Goal: Transaction & Acquisition: Purchase product/service

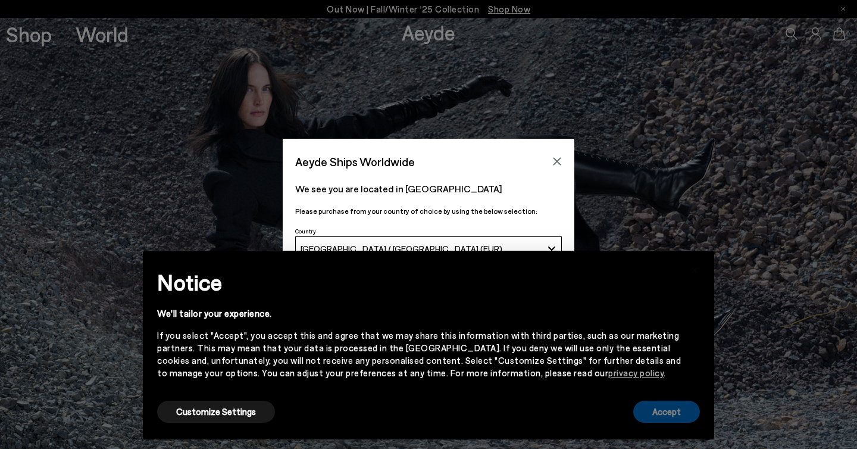
click at [664, 414] on button "Accept" at bounding box center [666, 412] width 67 height 22
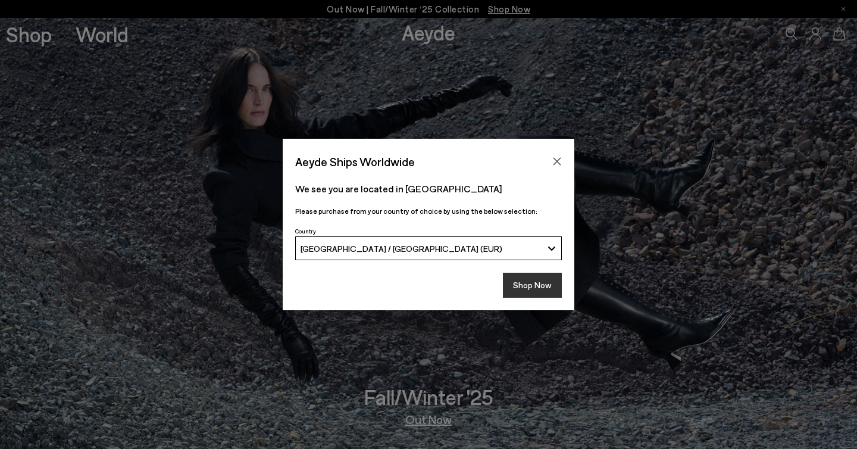
click at [547, 288] on button "Shop Now" at bounding box center [532, 285] width 59 height 25
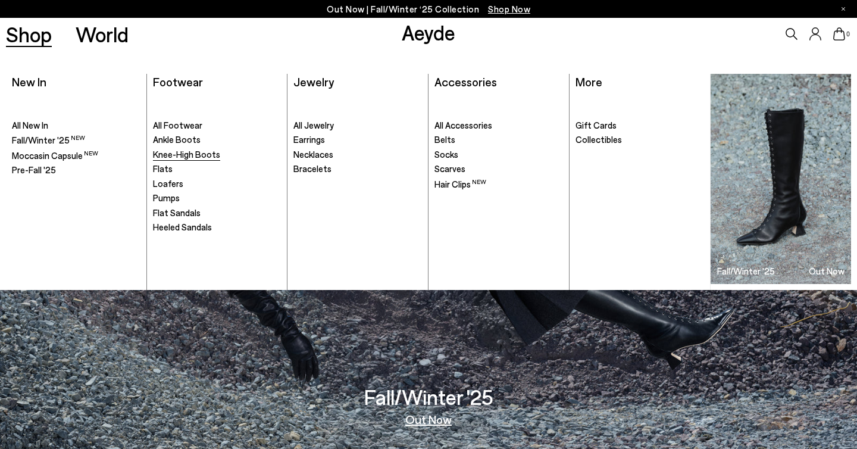
click at [170, 155] on span "Knee-High Boots" at bounding box center [186, 154] width 67 height 11
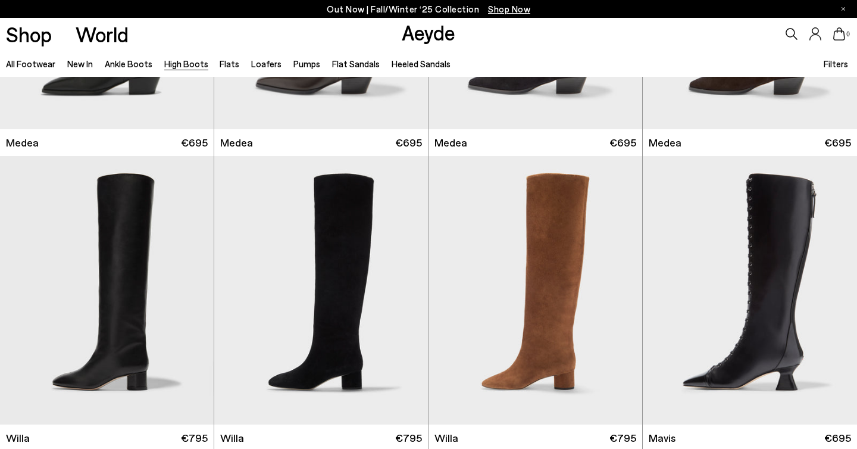
scroll to position [270, 0]
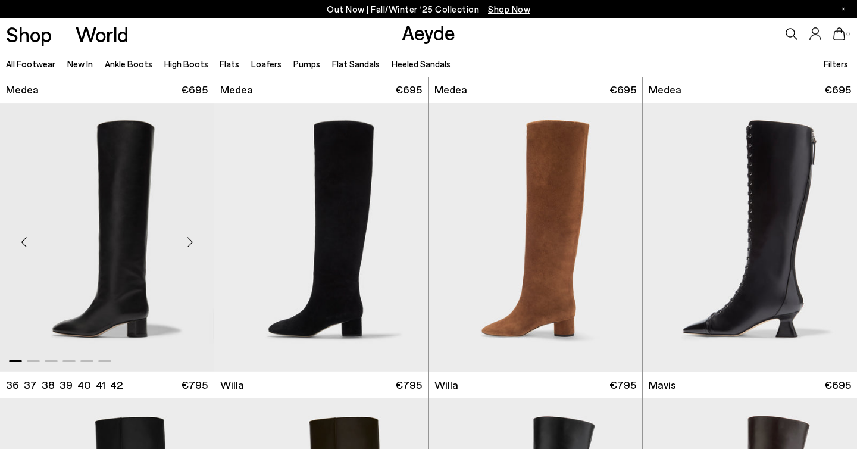
click at [186, 245] on div "Next slide" at bounding box center [190, 242] width 36 height 36
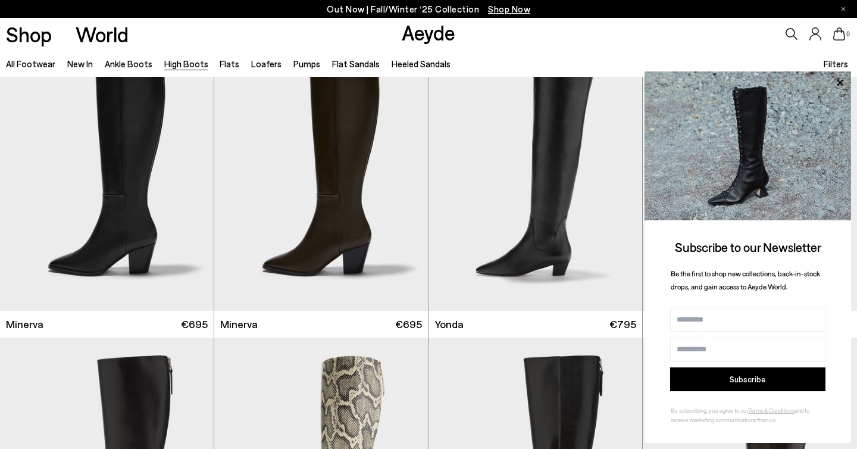
scroll to position [641, 0]
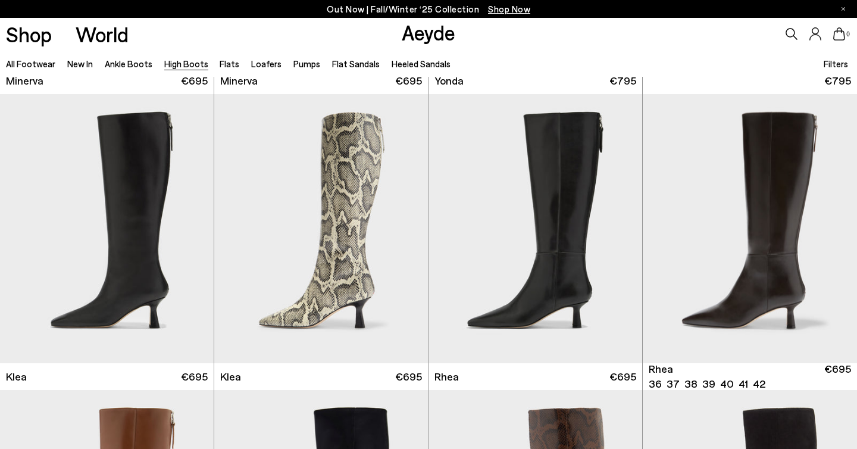
scroll to position [879, 0]
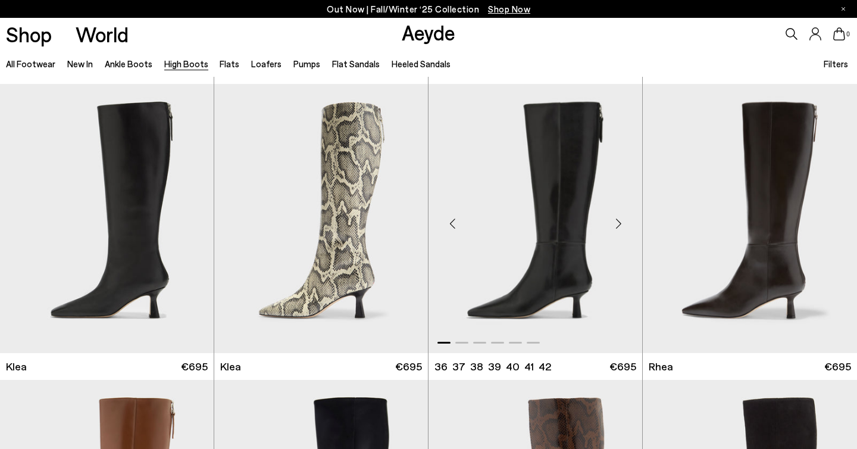
click at [617, 220] on div "Next slide" at bounding box center [619, 223] width 36 height 36
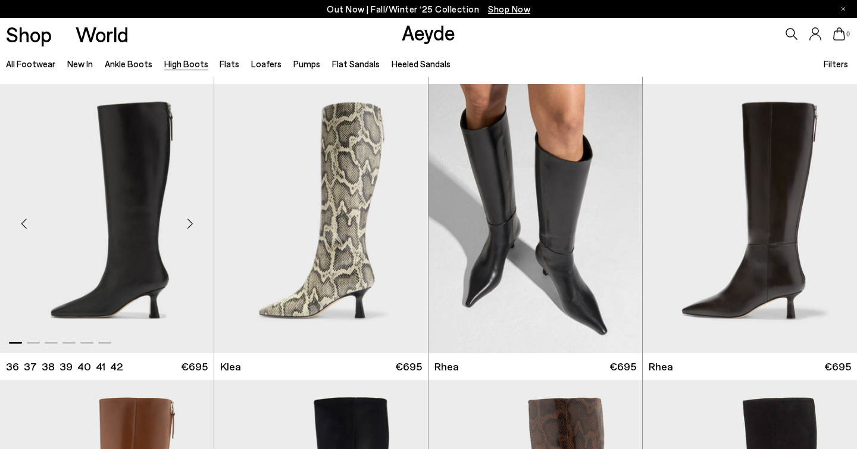
click at [193, 222] on div "Next slide" at bounding box center [190, 223] width 36 height 36
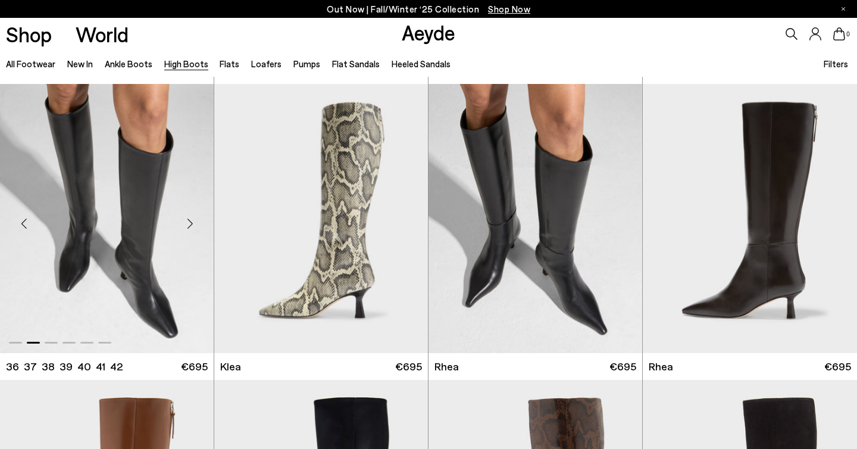
click at [193, 222] on div "Next slide" at bounding box center [190, 223] width 36 height 36
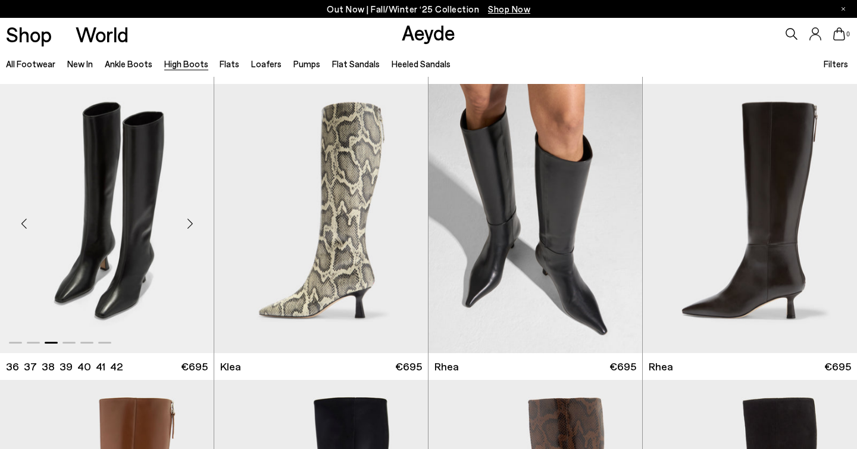
click at [193, 222] on div "Next slide" at bounding box center [190, 223] width 36 height 36
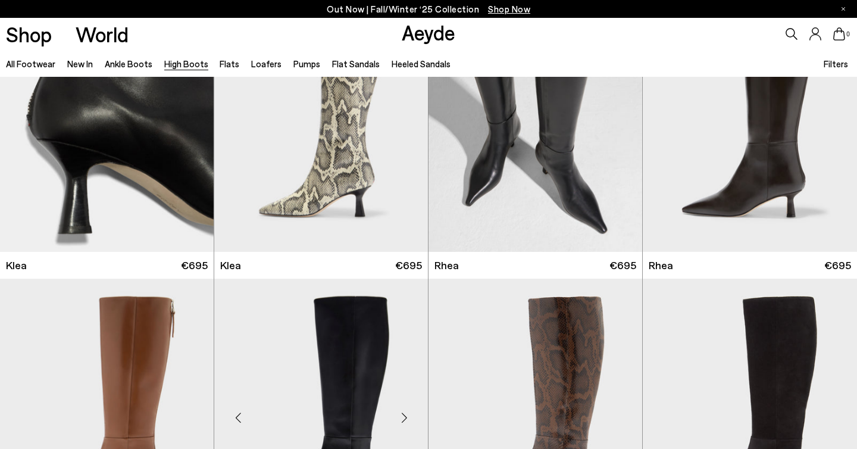
scroll to position [941, 0]
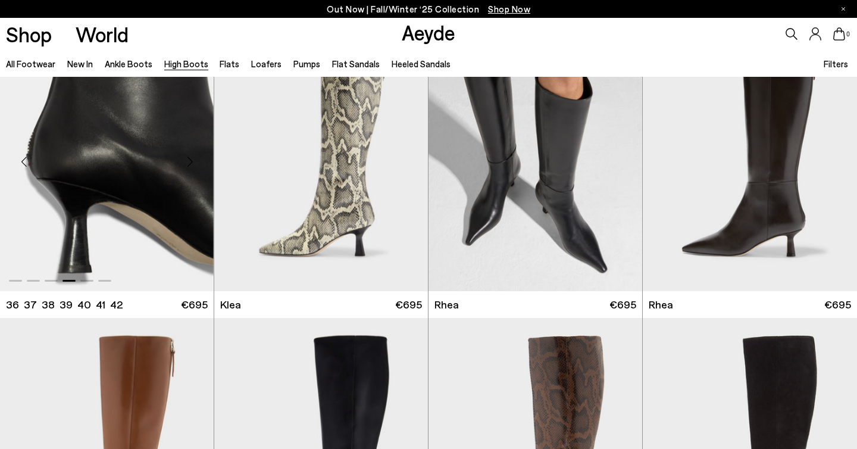
click at [142, 158] on img "4 / 6" at bounding box center [107, 156] width 214 height 268
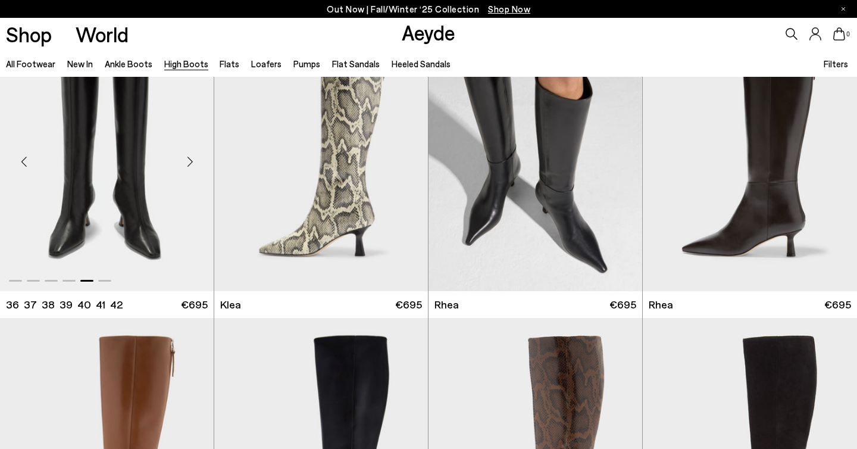
click at [124, 154] on img "5 / 6" at bounding box center [107, 156] width 214 height 268
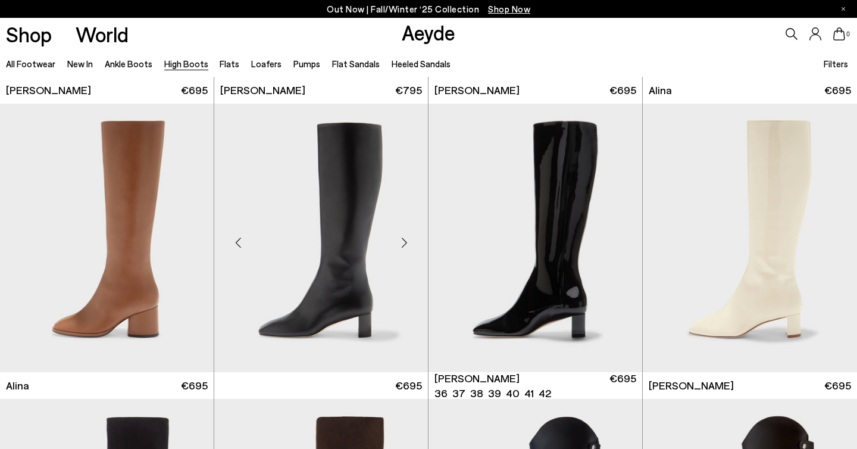
scroll to position [1748, 0]
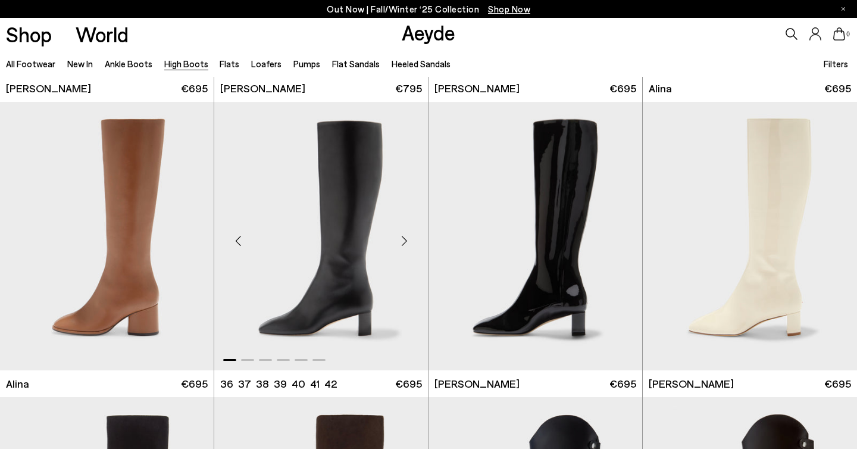
click at [405, 245] on div "Next slide" at bounding box center [404, 241] width 36 height 36
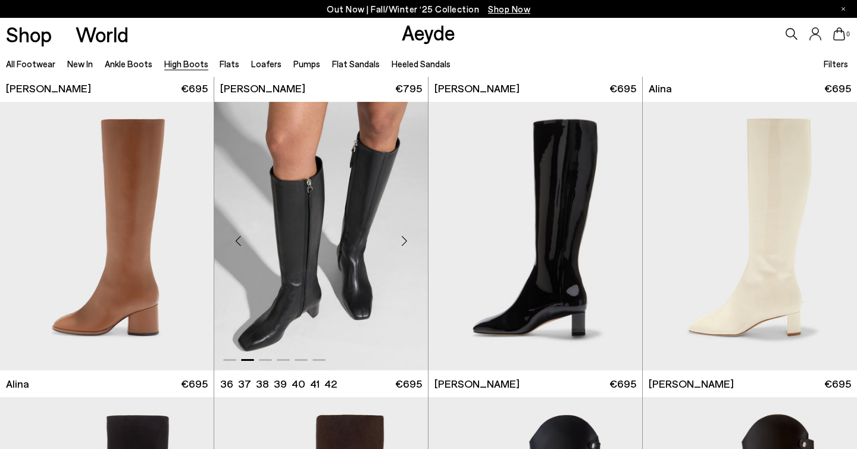
click at [405, 245] on div "Next slide" at bounding box center [404, 241] width 36 height 36
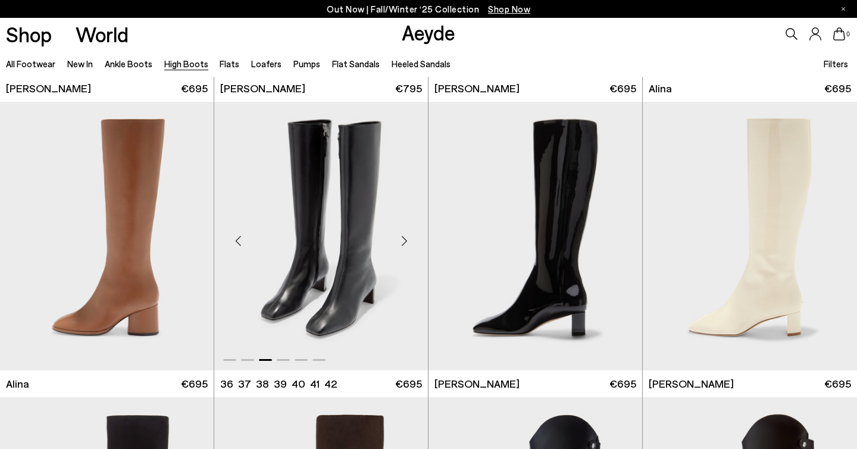
click at [405, 245] on div "Next slide" at bounding box center [404, 241] width 36 height 36
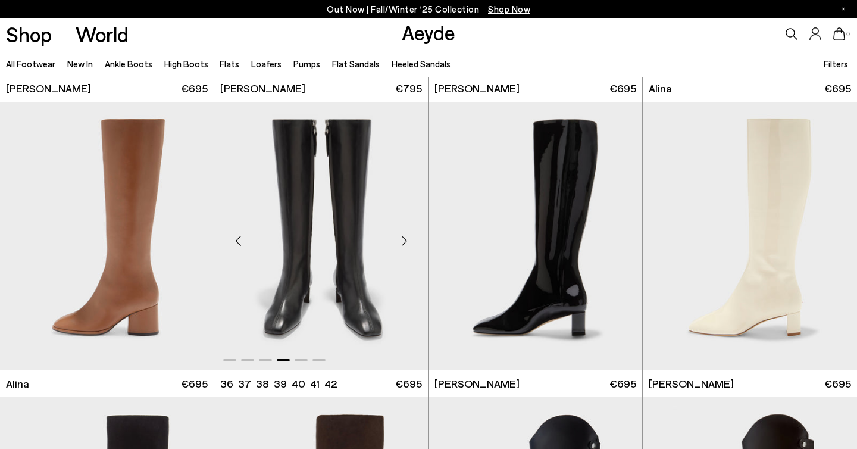
click at [405, 245] on div "Next slide" at bounding box center [404, 241] width 36 height 36
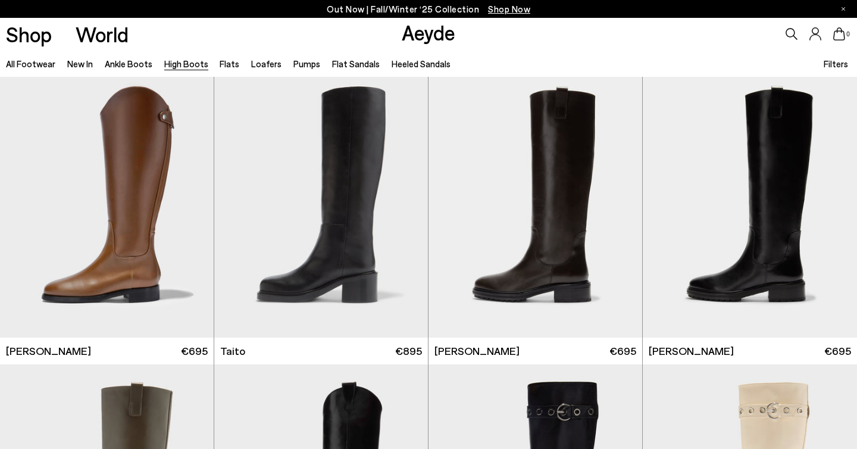
scroll to position [2374, 0]
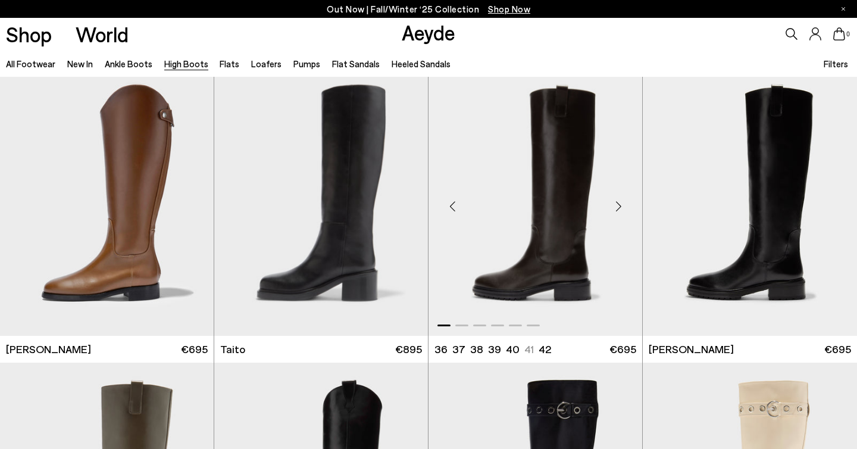
click at [614, 207] on div "Next slide" at bounding box center [619, 206] width 36 height 36
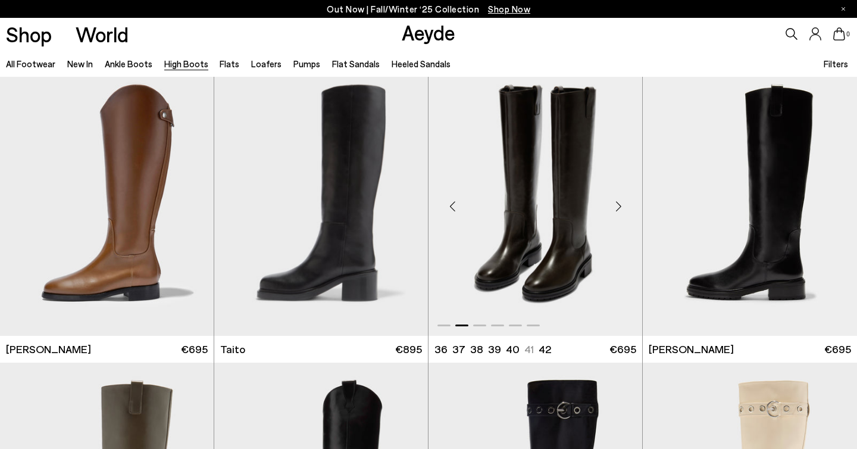
click at [614, 207] on div "Next slide" at bounding box center [619, 206] width 36 height 36
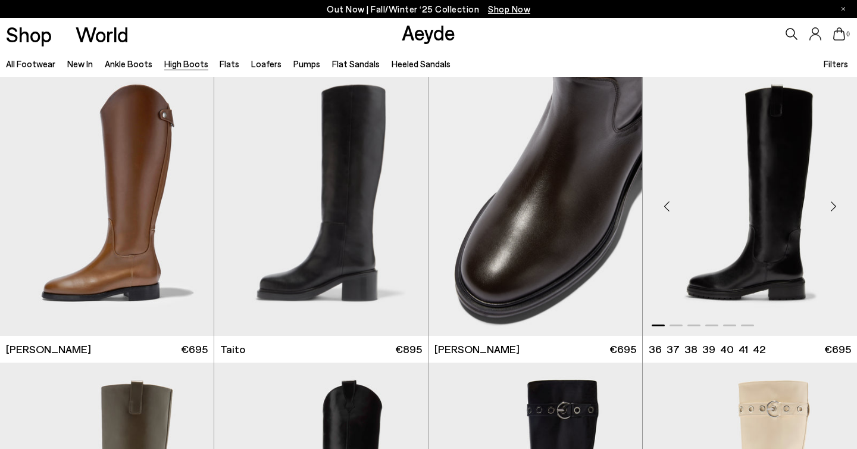
click at [830, 205] on div "Next slide" at bounding box center [834, 206] width 36 height 36
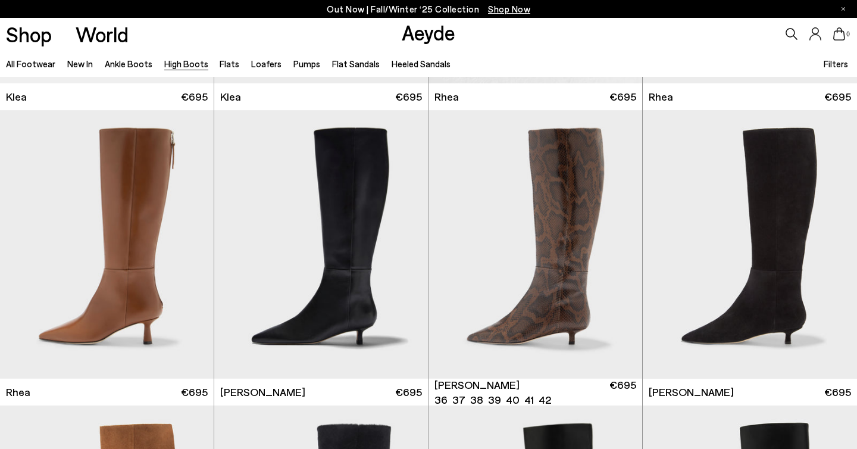
scroll to position [1150, 0]
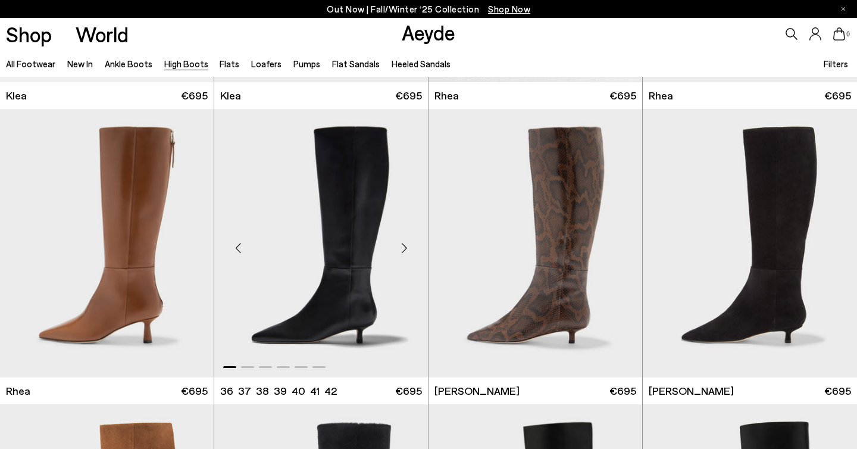
click at [399, 253] on div "Next slide" at bounding box center [404, 248] width 36 height 36
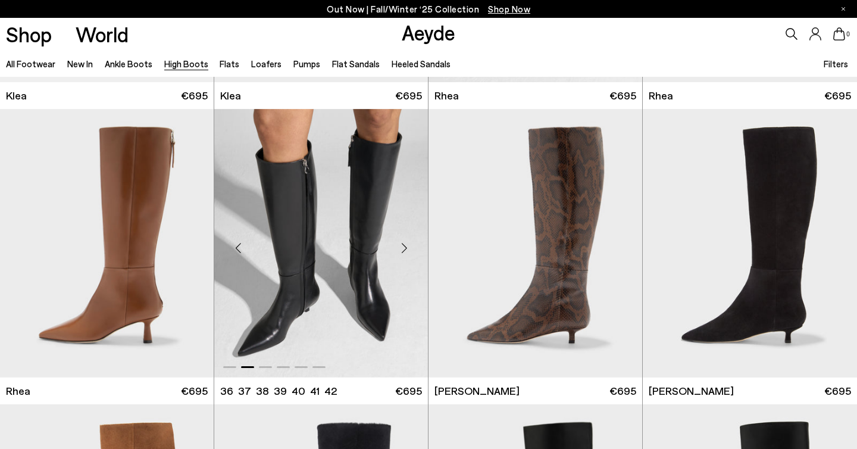
click at [399, 253] on div "Next slide" at bounding box center [404, 248] width 36 height 36
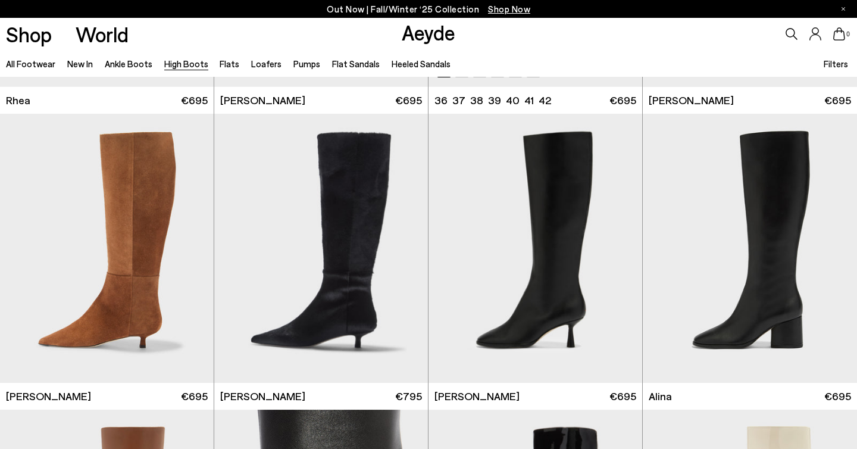
scroll to position [1439, 0]
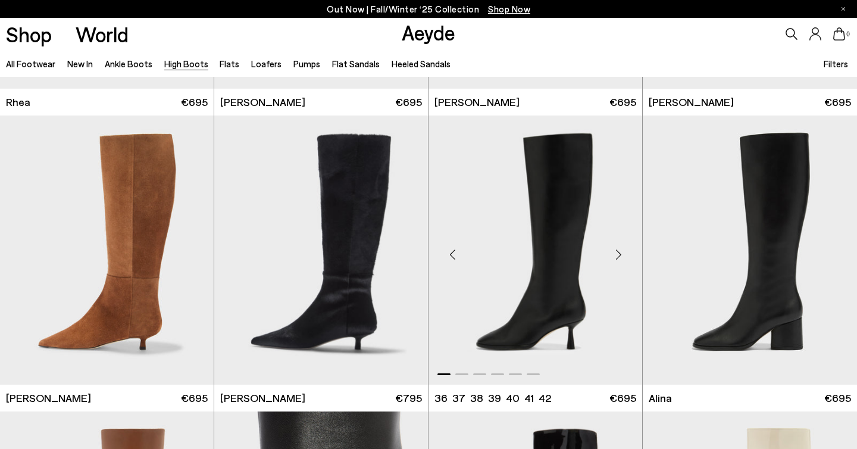
click at [622, 263] on div "Next slide" at bounding box center [619, 255] width 36 height 36
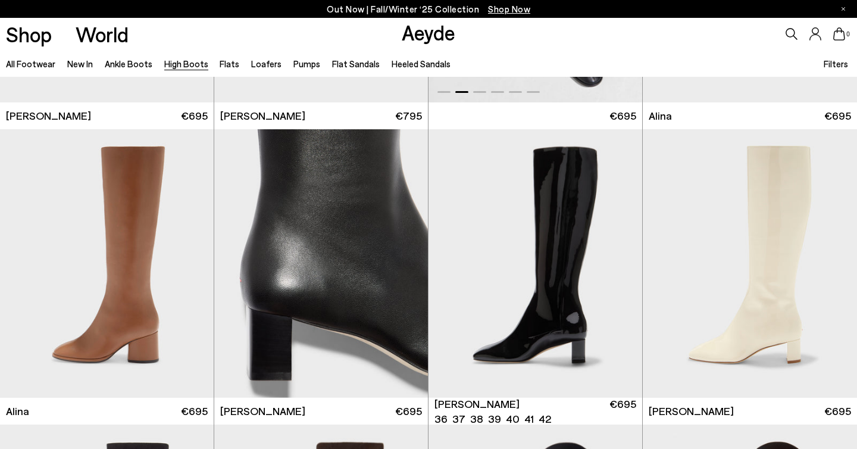
scroll to position [1722, 0]
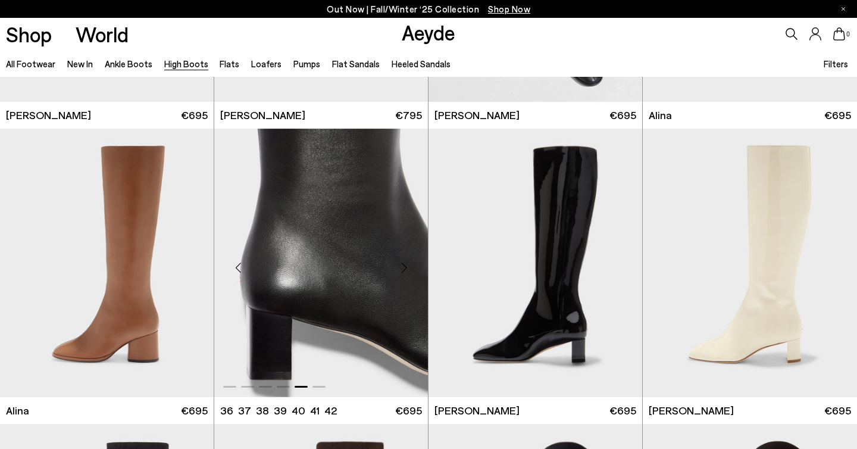
click at [236, 263] on div "Previous slide" at bounding box center [238, 267] width 36 height 36
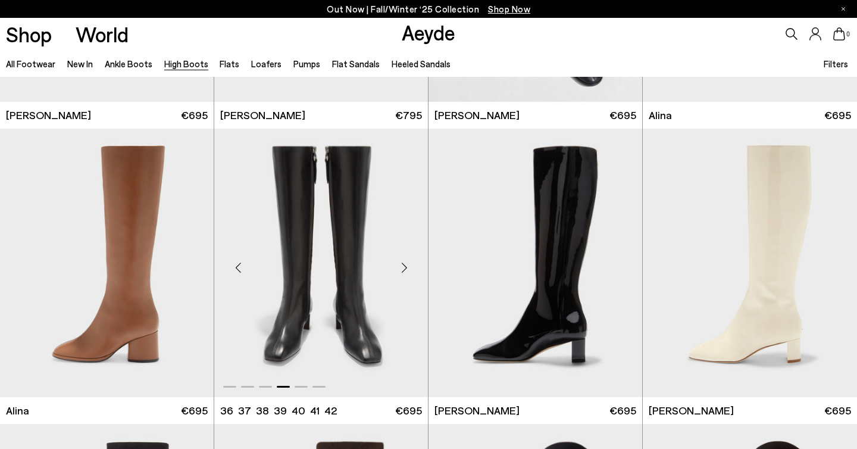
click at [236, 263] on div "Previous slide" at bounding box center [238, 267] width 36 height 36
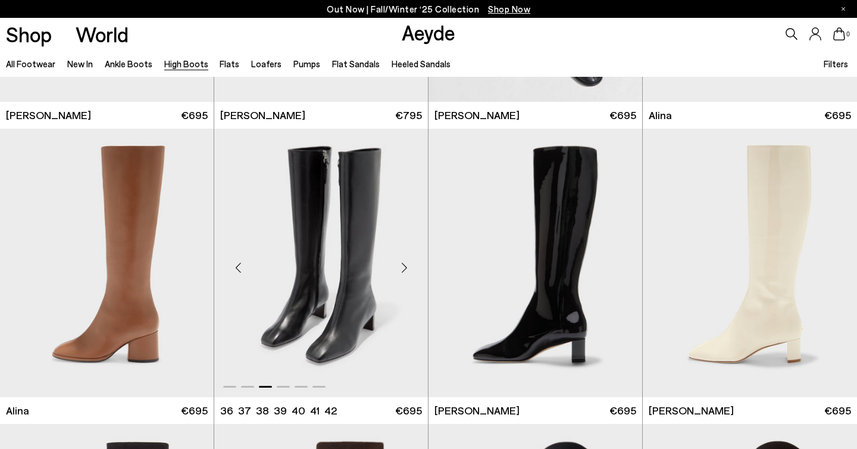
click at [236, 263] on div "Previous slide" at bounding box center [238, 267] width 36 height 36
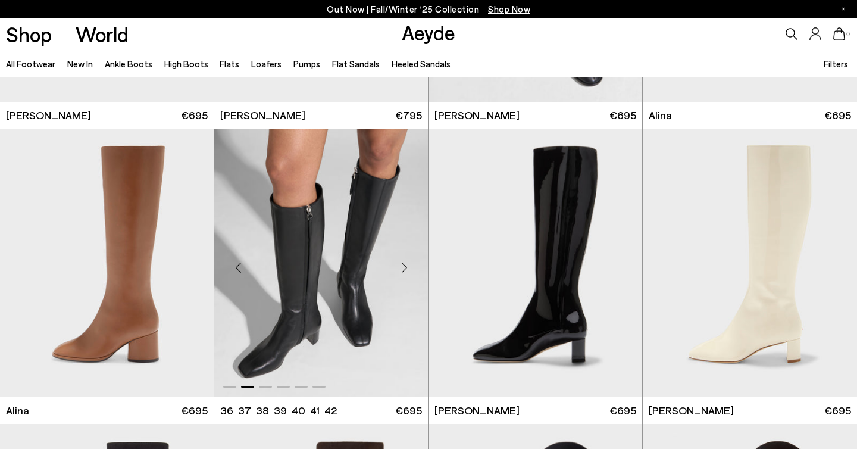
click at [236, 263] on div "Previous slide" at bounding box center [238, 267] width 36 height 36
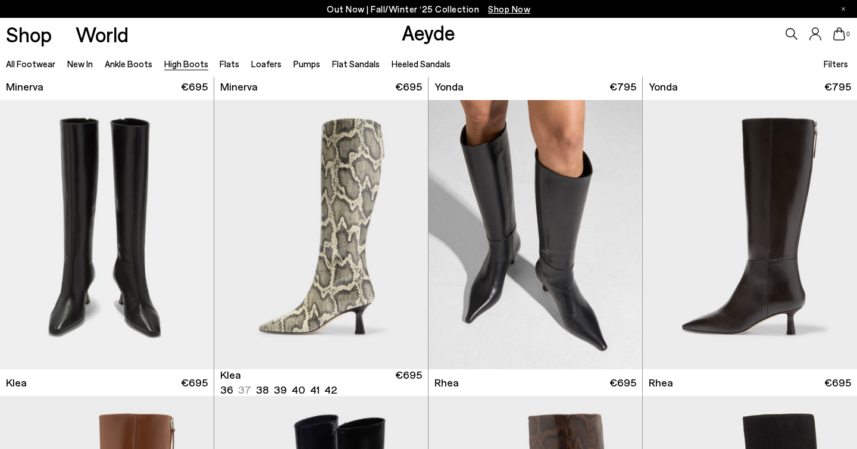
scroll to position [872, 0]
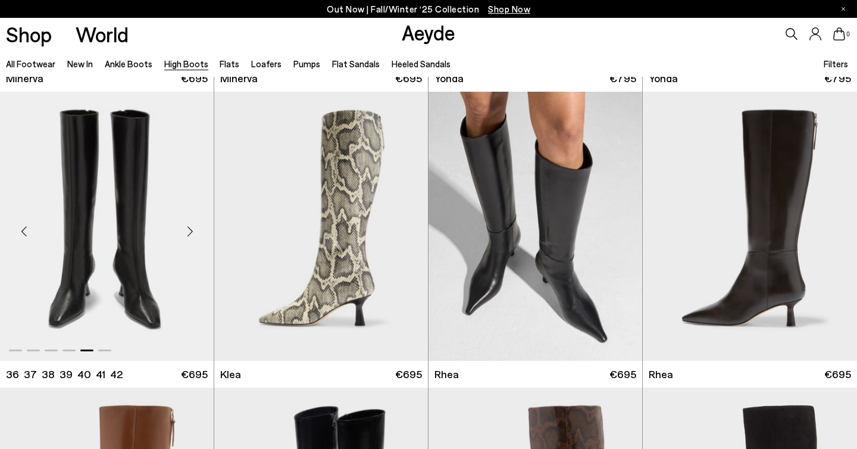
click at [190, 227] on div "Next slide" at bounding box center [190, 231] width 36 height 36
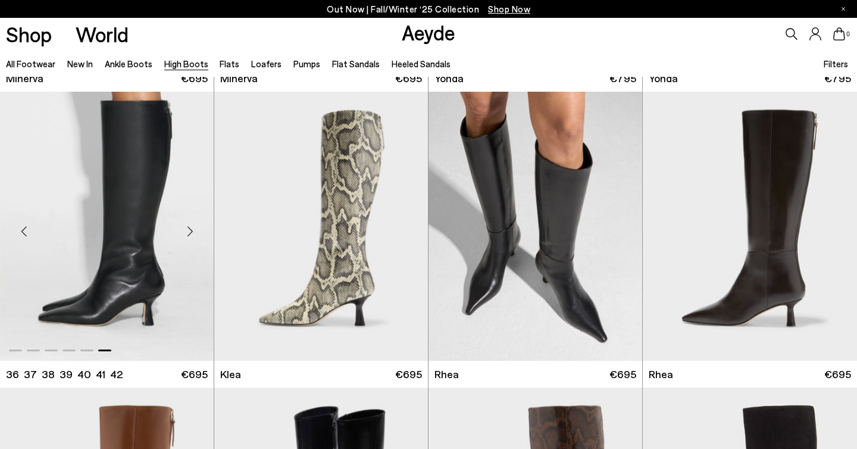
click at [191, 228] on div "Next slide" at bounding box center [190, 231] width 36 height 36
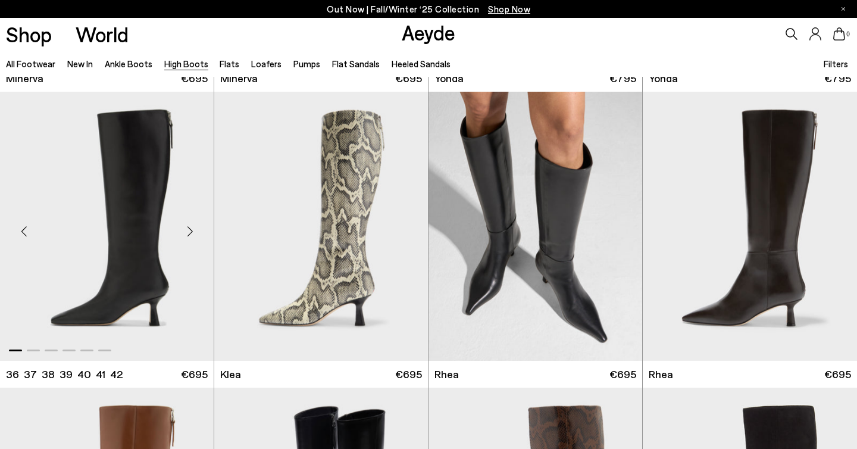
click at [191, 228] on div "Next slide" at bounding box center [190, 231] width 36 height 36
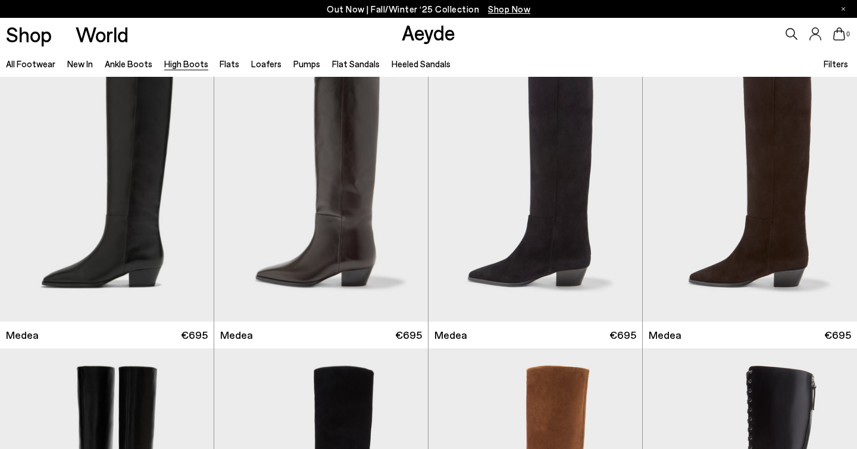
scroll to position [0, 0]
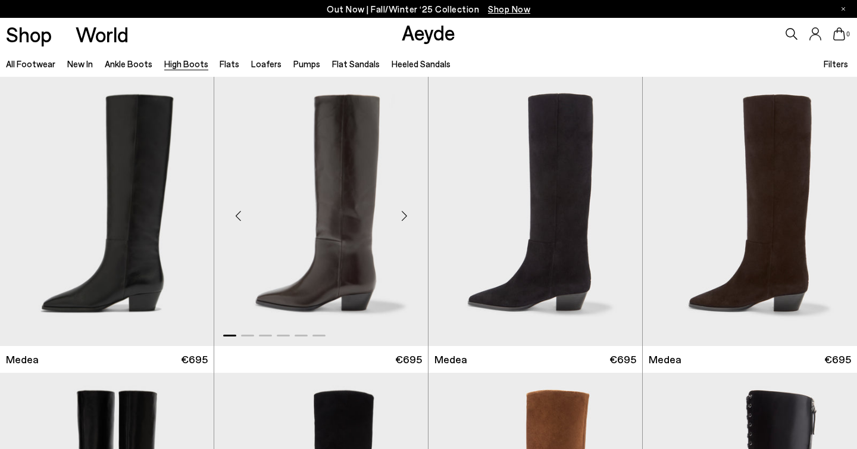
click at [399, 220] on div "Next slide" at bounding box center [404, 216] width 36 height 36
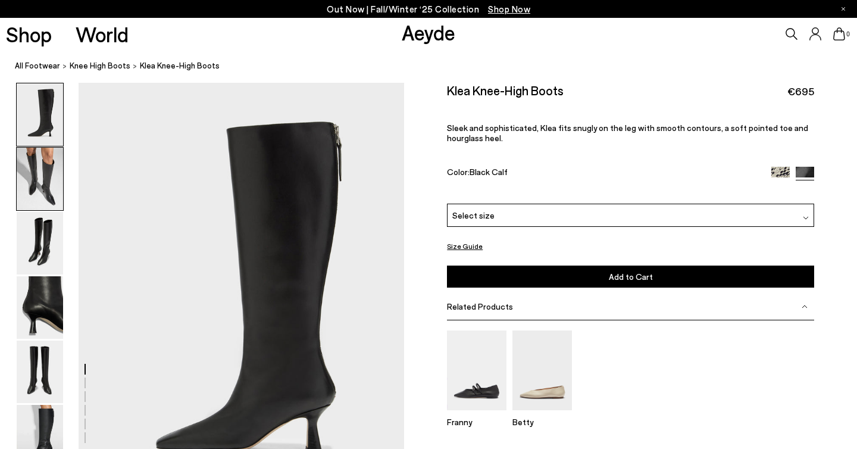
click at [39, 192] on img at bounding box center [40, 179] width 46 height 63
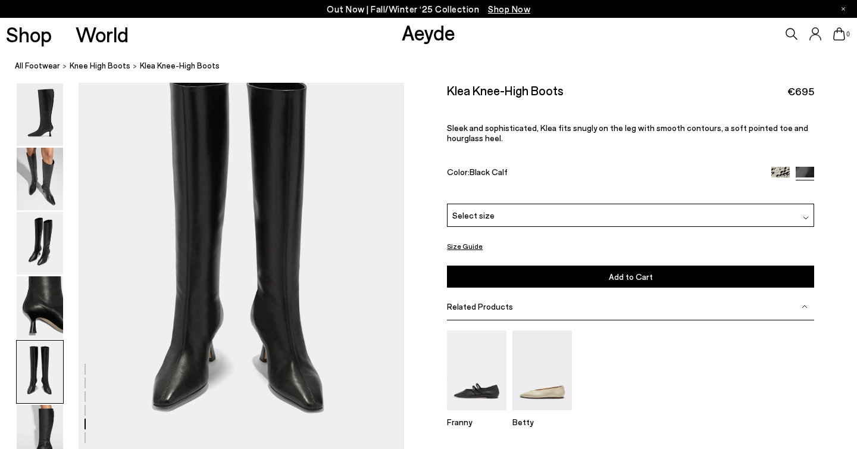
scroll to position [1810, 0]
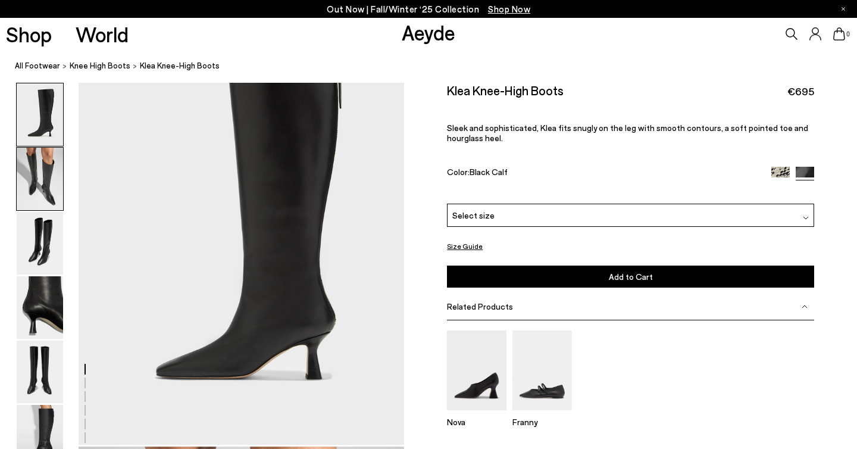
click at [30, 186] on img at bounding box center [40, 179] width 46 height 63
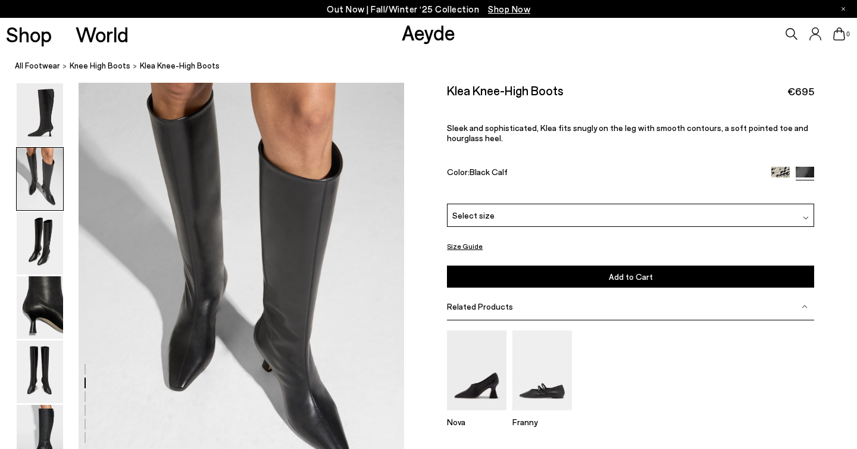
scroll to position [498, 0]
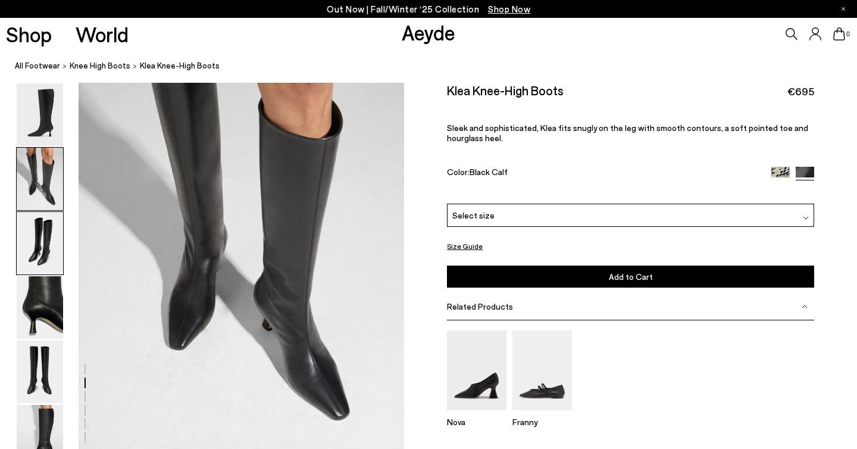
click at [55, 229] on img at bounding box center [40, 243] width 46 height 63
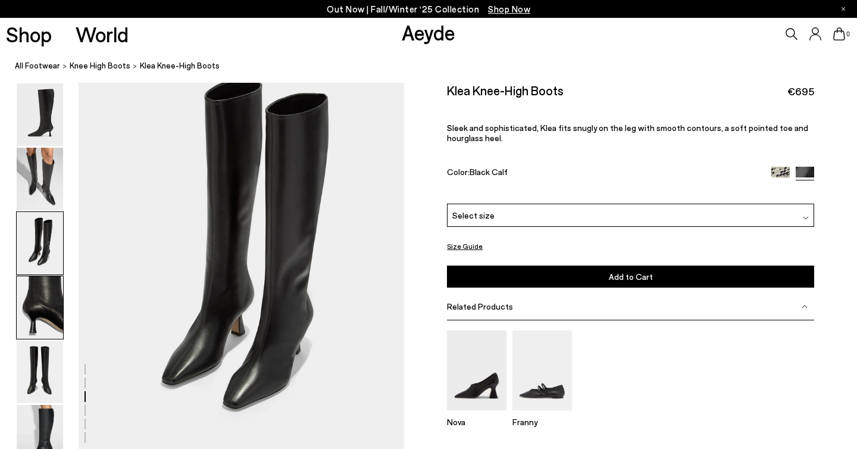
click at [56, 283] on img at bounding box center [40, 307] width 46 height 63
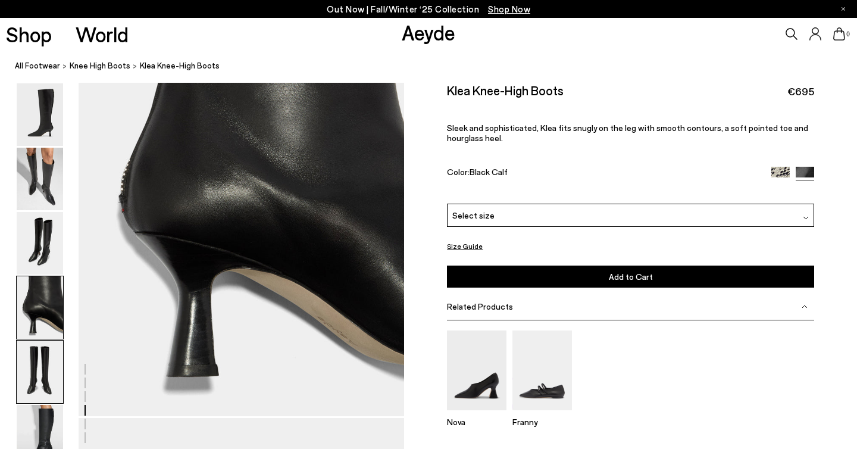
click at [39, 360] on img at bounding box center [40, 372] width 46 height 63
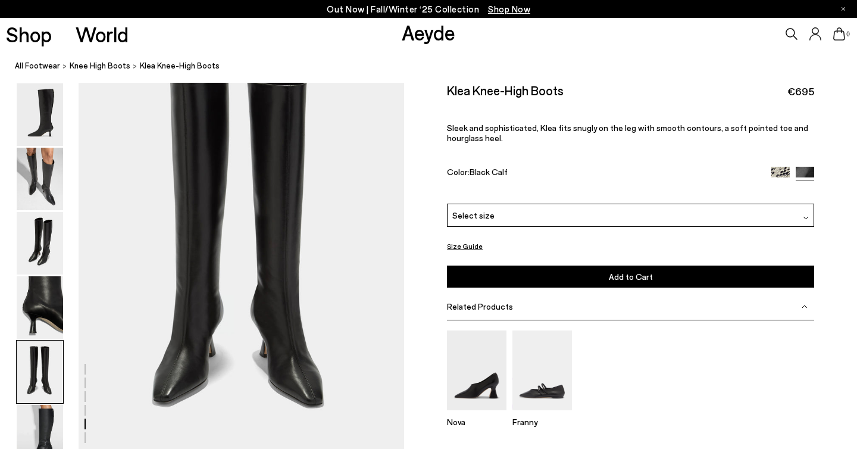
scroll to position [1805, 0]
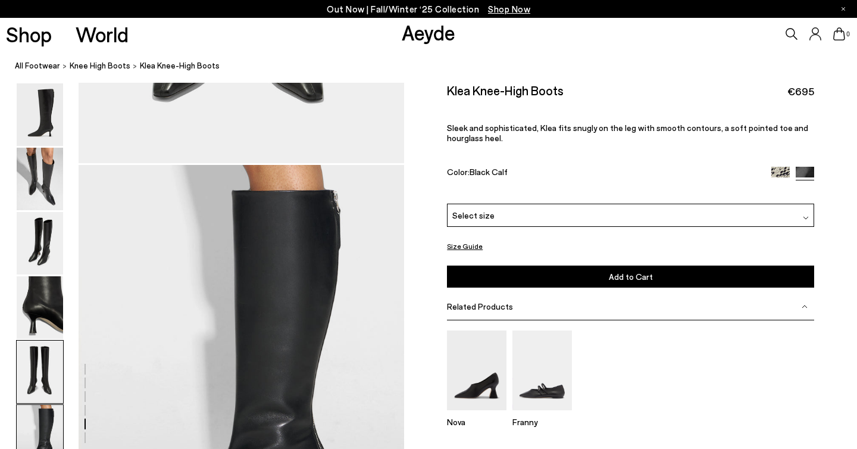
click at [36, 411] on img at bounding box center [40, 436] width 46 height 63
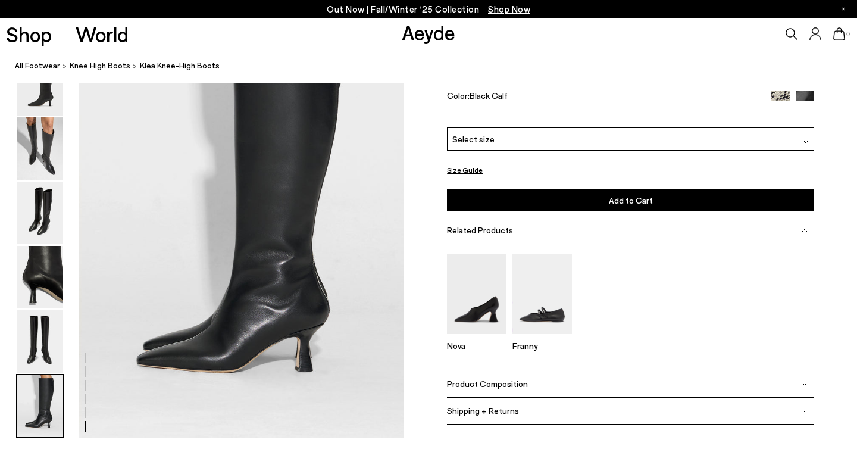
scroll to position [2263, 0]
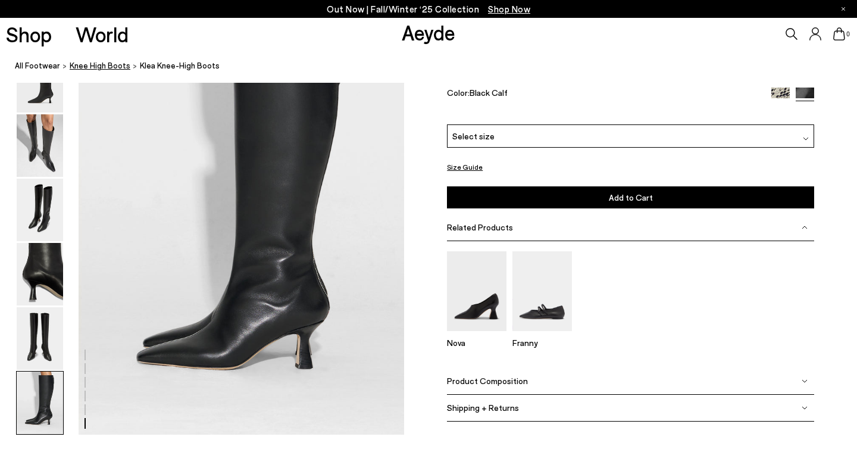
click at [86, 68] on span "knee high boots" at bounding box center [100, 66] width 61 height 10
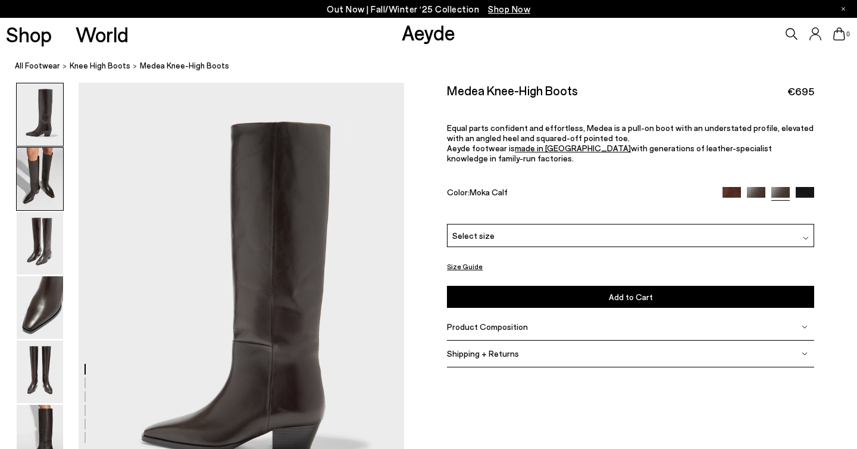
click at [50, 180] on img at bounding box center [40, 179] width 46 height 63
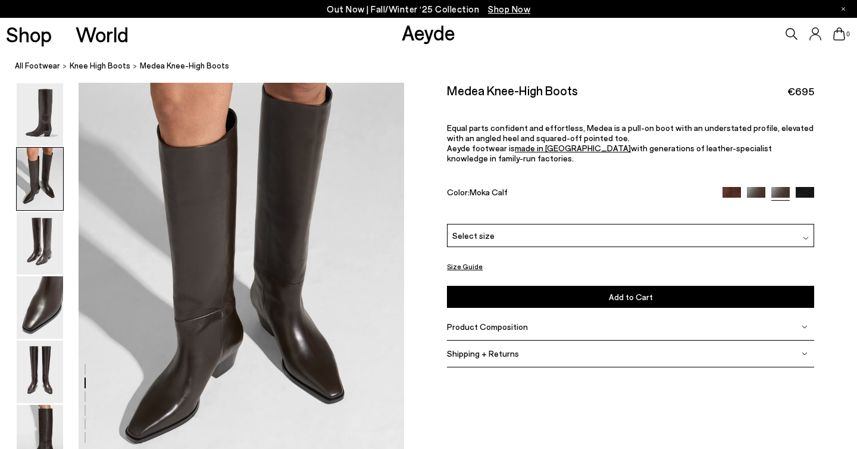
scroll to position [466, 0]
click at [41, 254] on img at bounding box center [40, 243] width 46 height 63
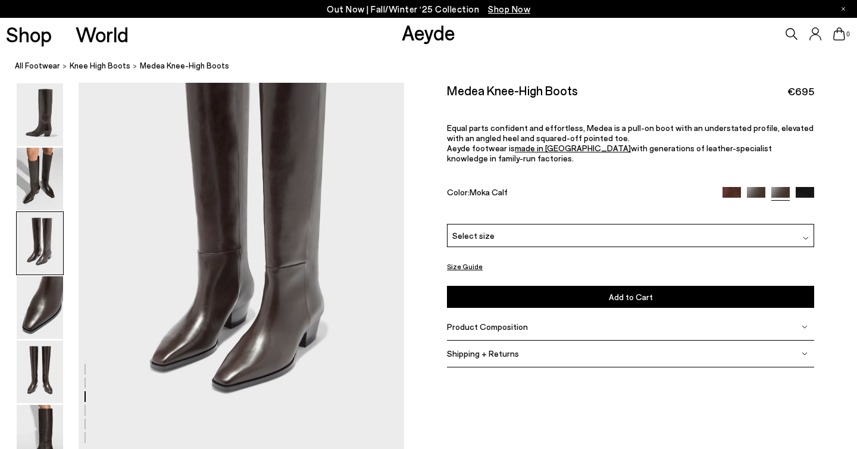
scroll to position [938, 0]
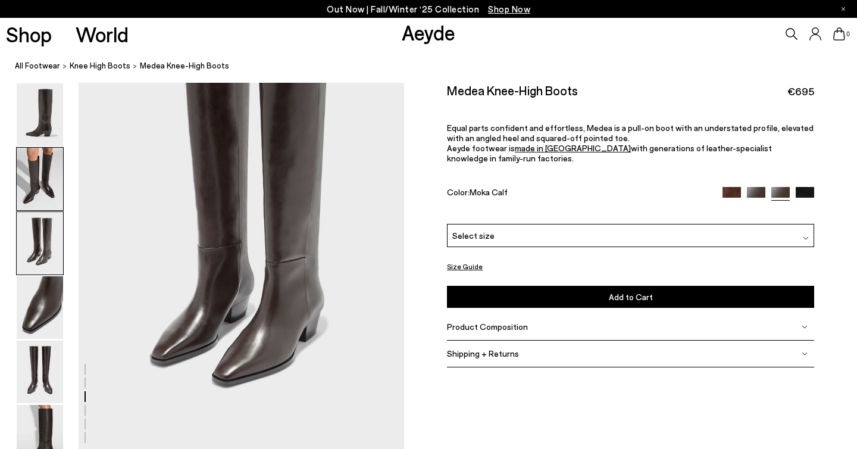
click at [38, 168] on img at bounding box center [40, 179] width 46 height 63
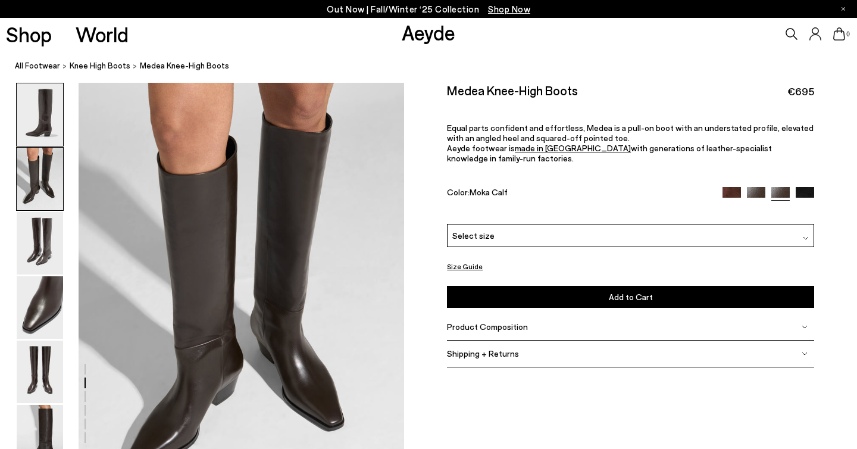
click at [42, 130] on img at bounding box center [40, 114] width 46 height 63
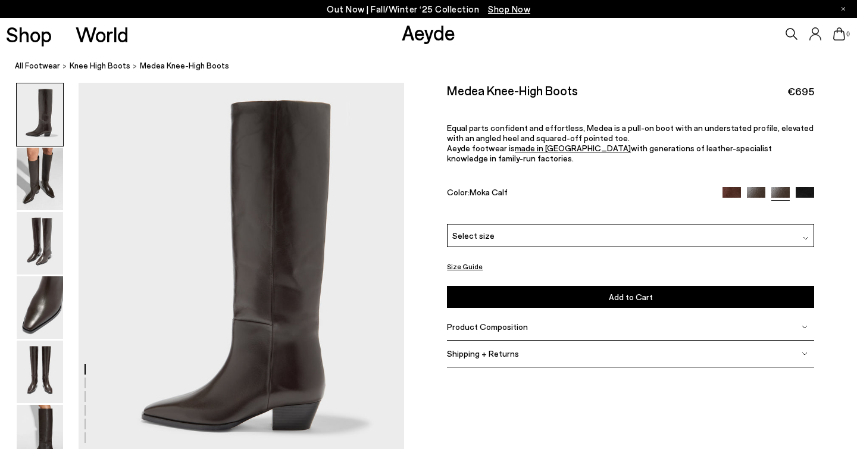
scroll to position [17, 0]
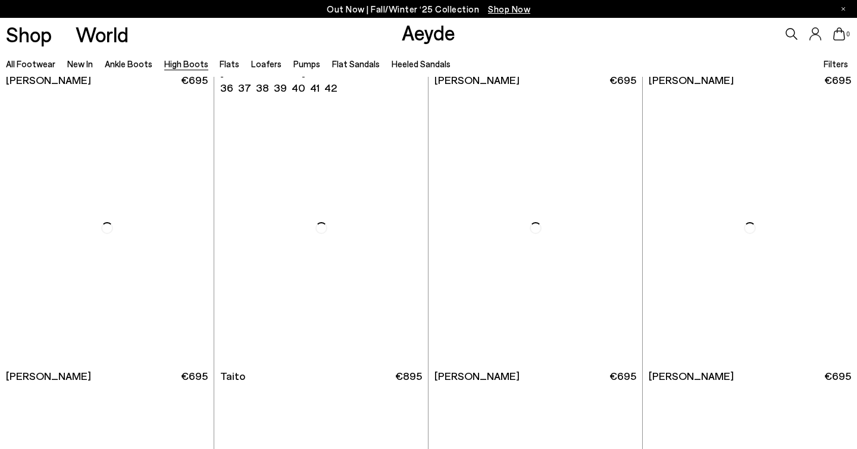
scroll to position [2354, 0]
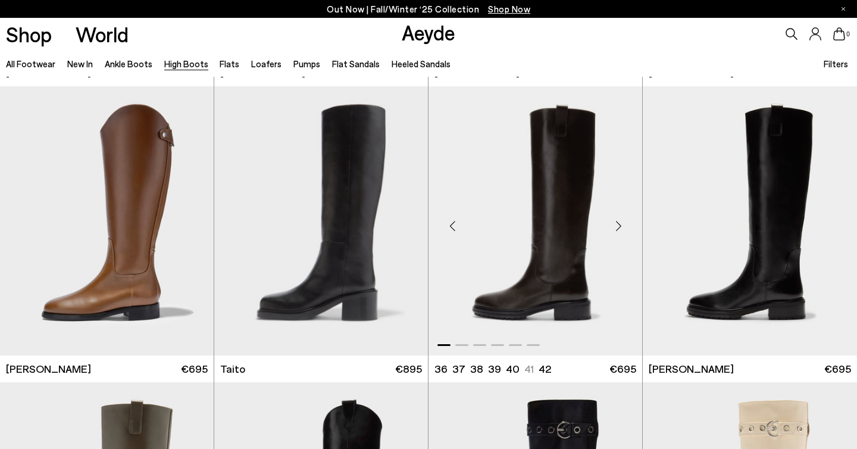
click at [556, 228] on img "1 / 6" at bounding box center [536, 220] width 214 height 268
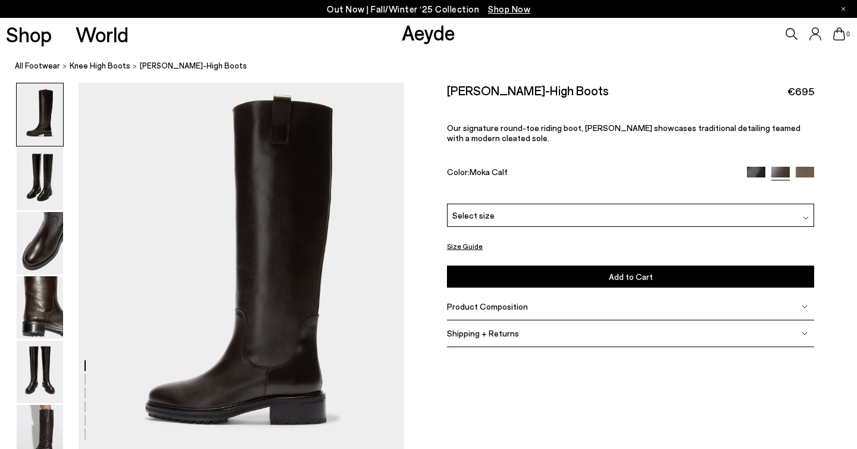
click at [755, 170] on img at bounding box center [756, 176] width 18 height 18
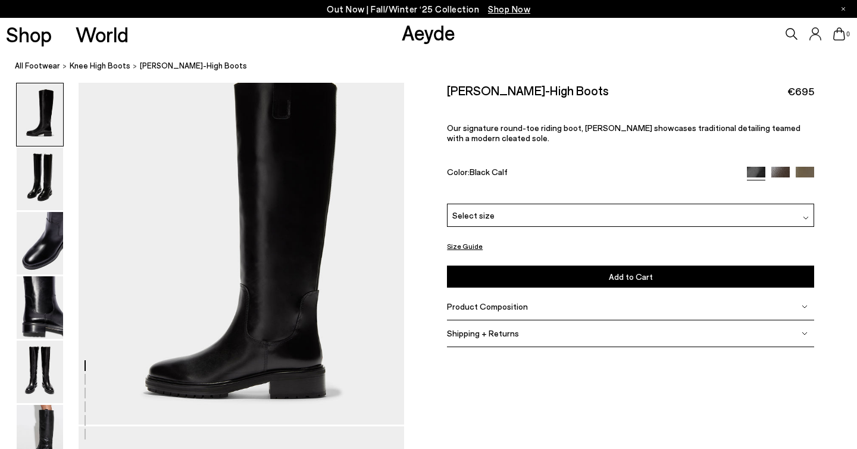
scroll to position [21, 0]
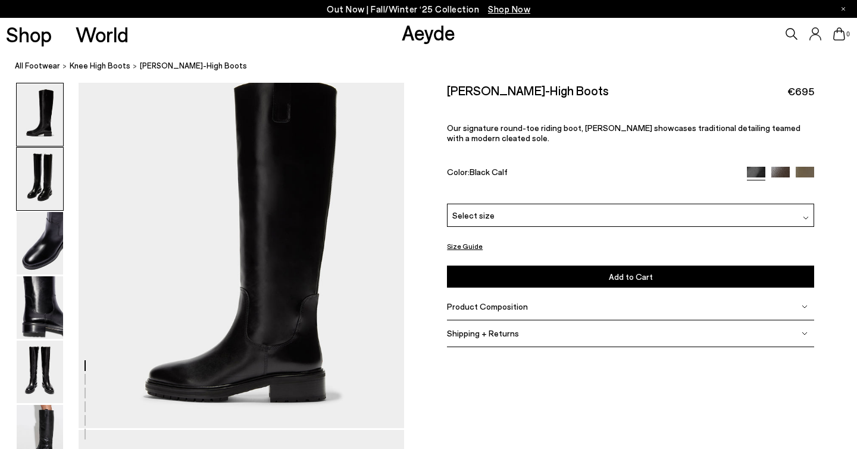
click at [29, 189] on img at bounding box center [40, 179] width 46 height 63
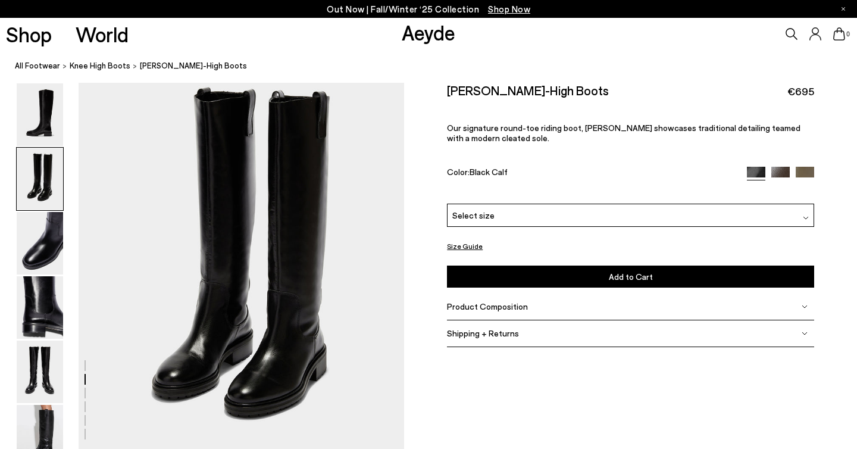
scroll to position [392, 0]
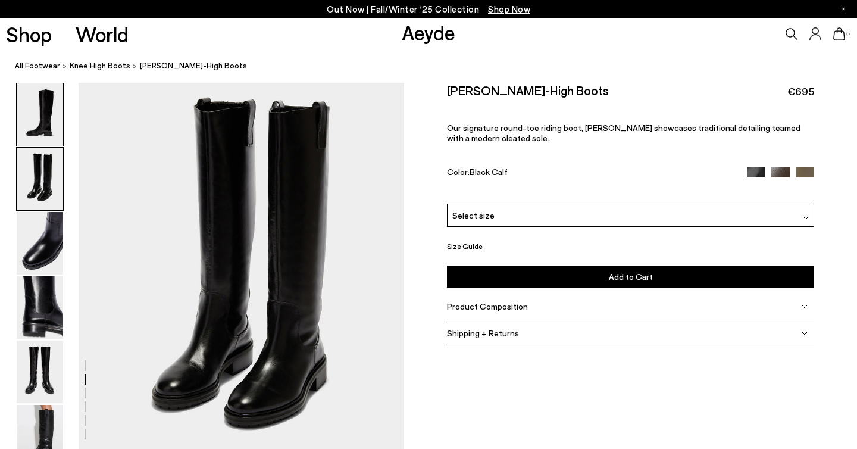
click at [38, 96] on img at bounding box center [40, 114] width 46 height 63
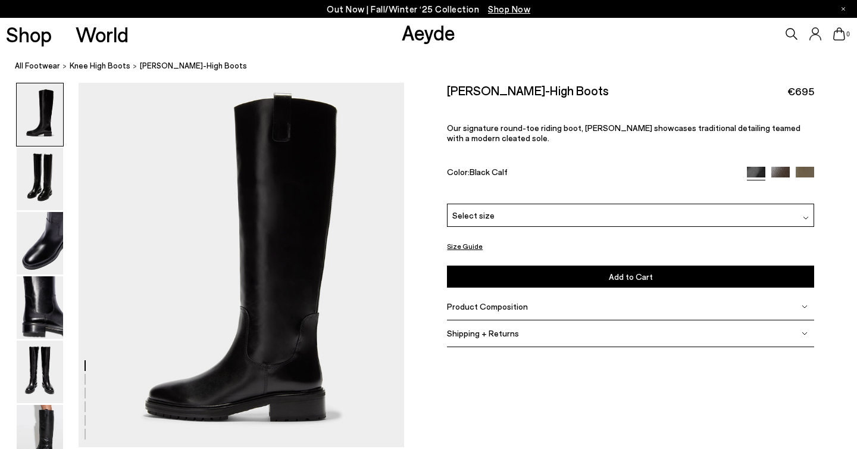
scroll to position [8, 0]
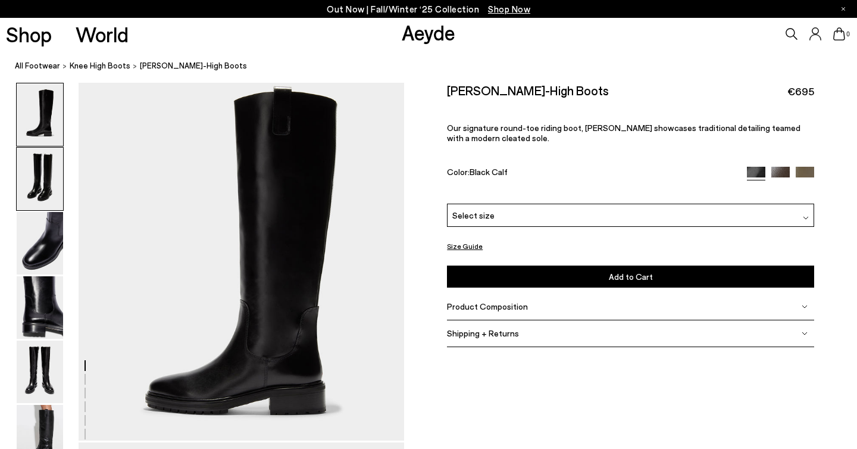
click at [46, 182] on img at bounding box center [40, 179] width 46 height 63
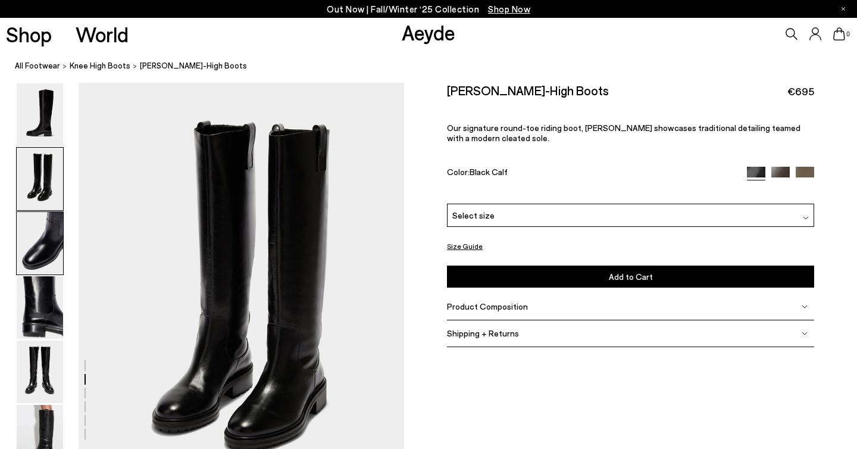
click at [48, 243] on img at bounding box center [40, 243] width 46 height 63
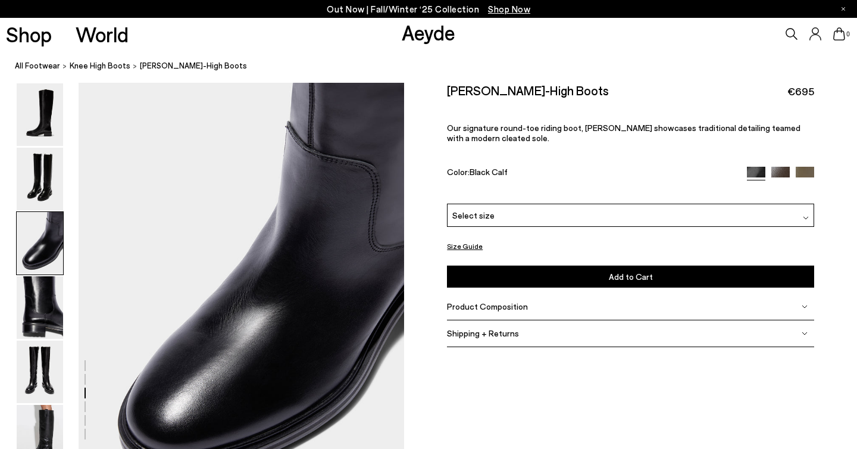
scroll to position [823, 0]
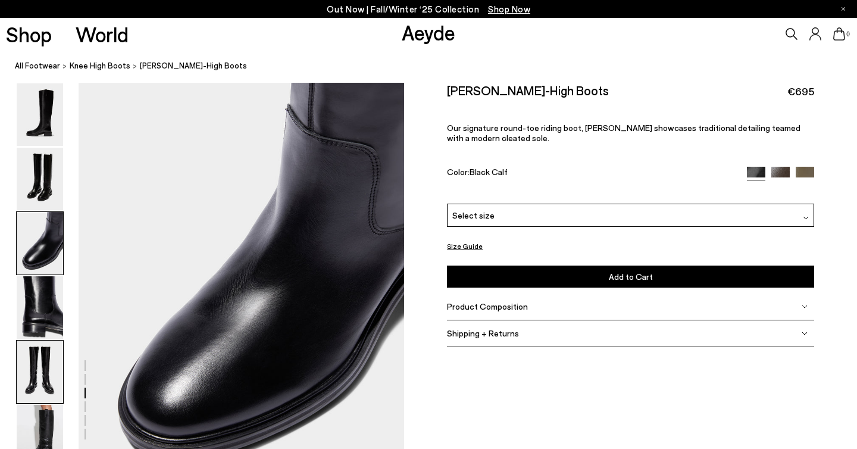
click at [43, 399] on img at bounding box center [40, 372] width 46 height 63
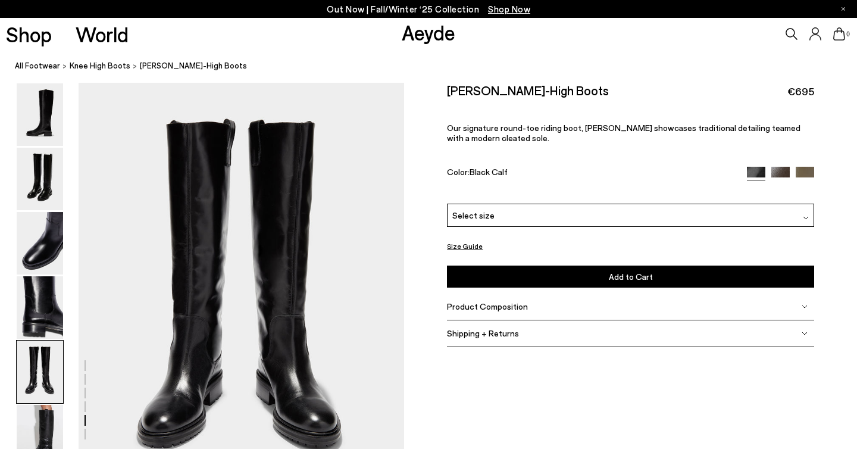
scroll to position [1686, 0]
